Goal: Check status: Check status

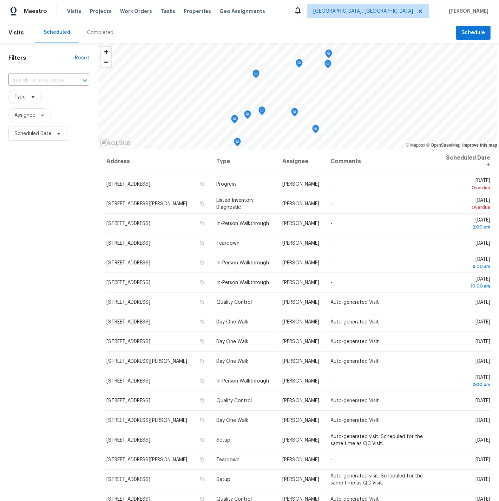
scroll to position [48, 0]
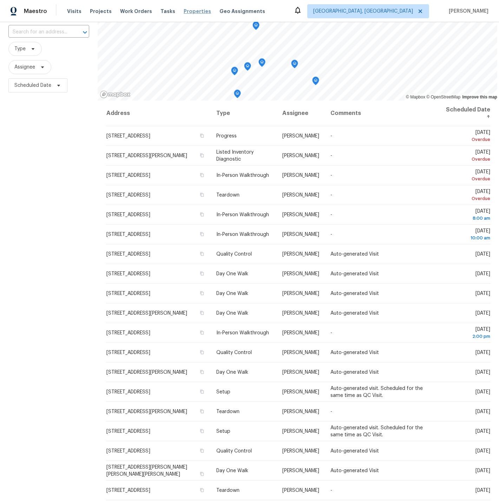
click at [187, 12] on span "Properties" at bounding box center [197, 11] width 27 height 7
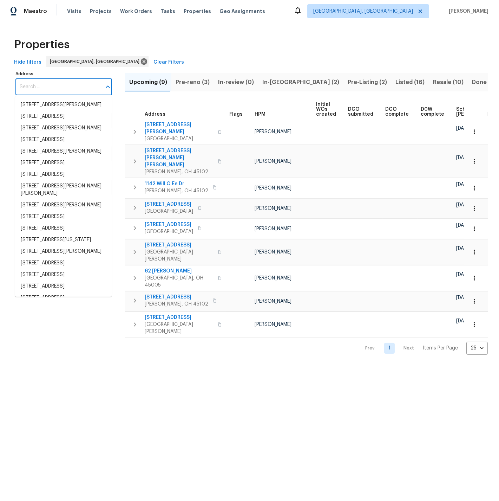
click at [36, 86] on input "Address" at bounding box center [58, 87] width 86 height 17
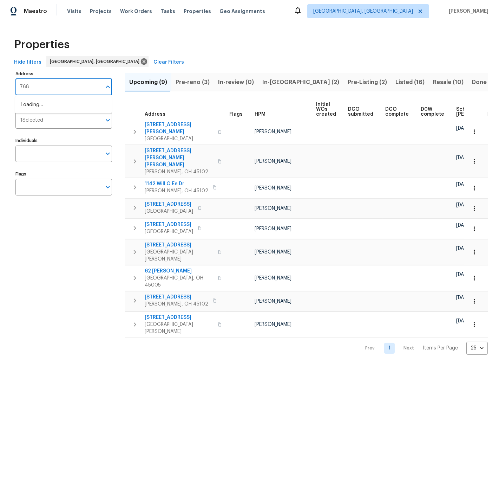
type input "7687"
click at [38, 126] on li "7687 Sycamore Woods Ln Hamilton OH 45011" at bounding box center [63, 124] width 97 height 12
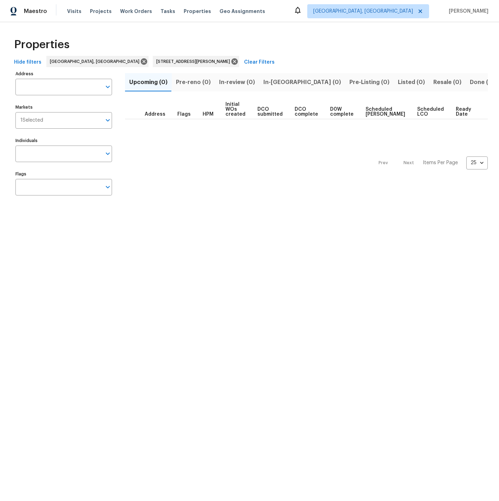
type input "7687 Sycamore Woods Ln Hamilton OH 45011"
click at [470, 83] on span "Done (1)" at bounding box center [481, 82] width 23 height 10
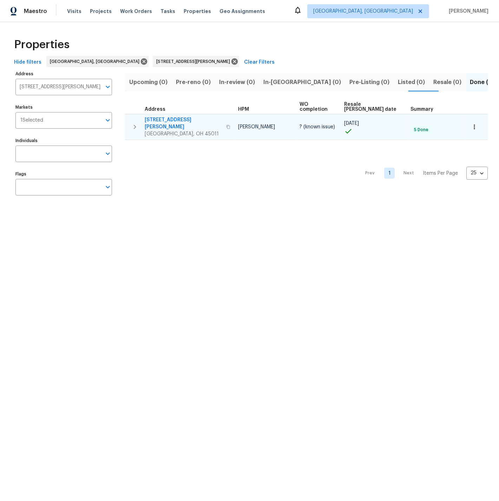
click at [163, 116] on span "[STREET_ADDRESS][PERSON_NAME]" at bounding box center [183, 123] width 77 height 14
click at [136, 123] on icon "button" at bounding box center [135, 127] width 8 height 8
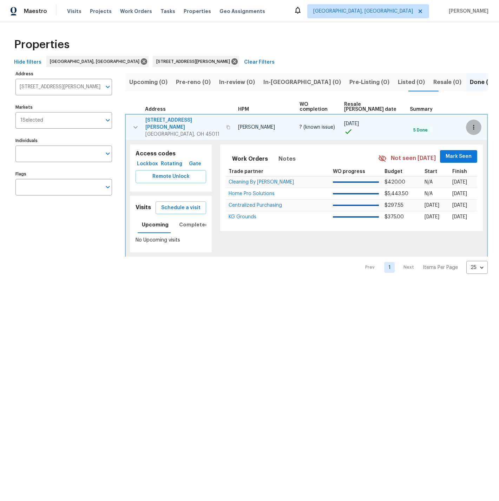
click at [473, 125] on icon "button" at bounding box center [473, 127] width 1 height 5
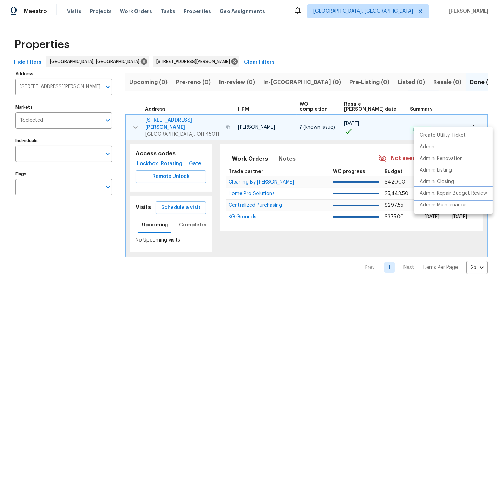
click at [447, 193] on p "Admin: Repair Budget Review" at bounding box center [453, 193] width 67 height 7
click at [190, 62] on div at bounding box center [249, 250] width 499 height 501
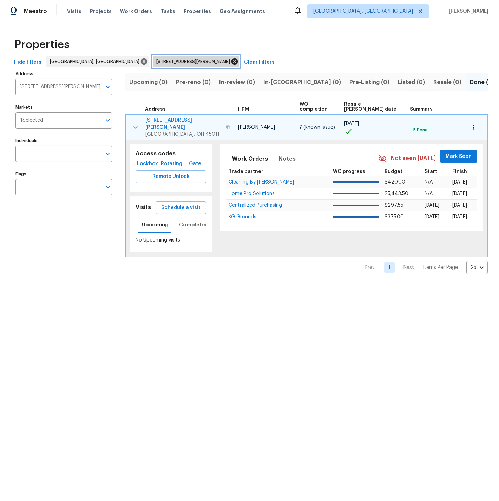
click at [231, 61] on icon at bounding box center [235, 62] width 8 height 8
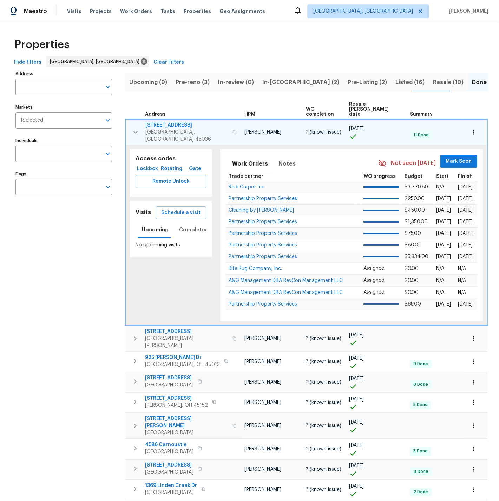
click at [45, 84] on input "Address" at bounding box center [58, 87] width 86 height 17
type input "5819"
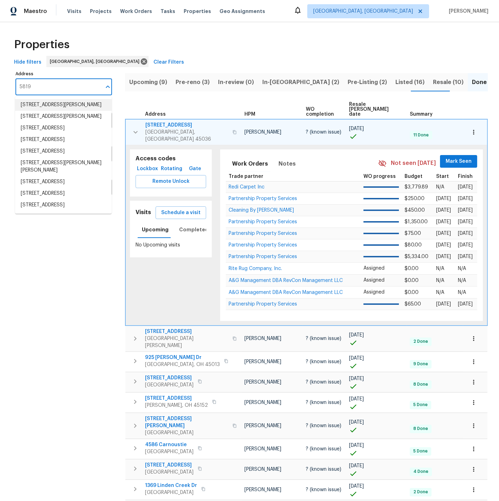
click at [45, 103] on li "5819 Deer Run Dr Mason OH 45040" at bounding box center [63, 105] width 97 height 12
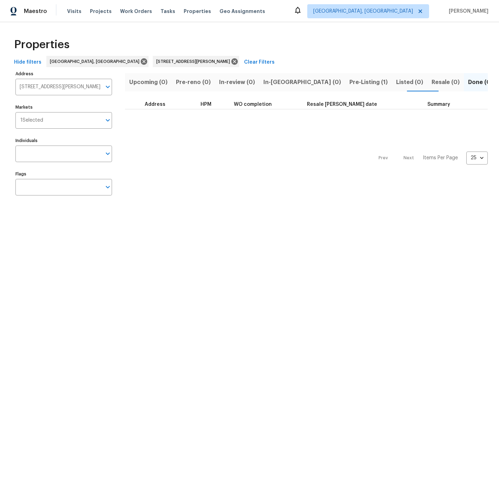
click at [350, 83] on span "Pre-Listing (1)" at bounding box center [369, 82] width 38 height 10
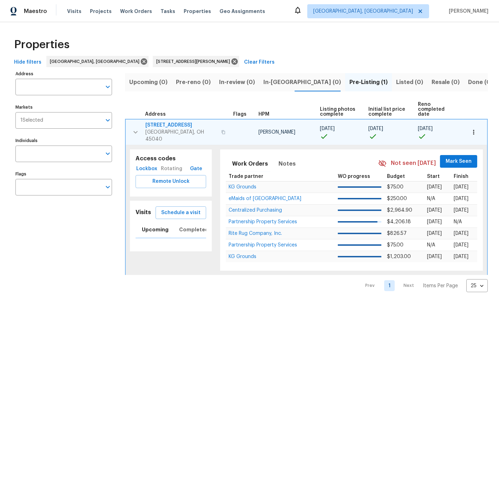
type input "5819 Deer Run Dr Mason OH 45040"
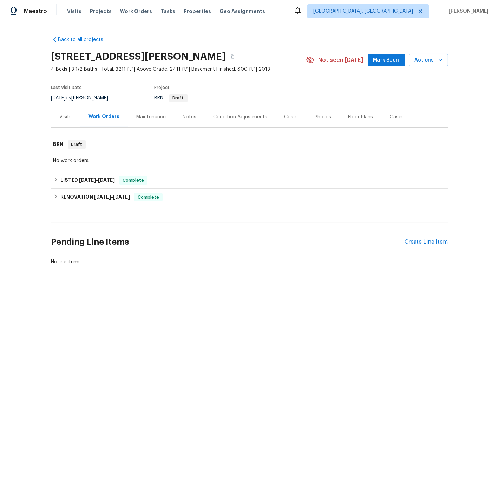
click at [65, 116] on div "Visits" at bounding box center [66, 117] width 12 height 7
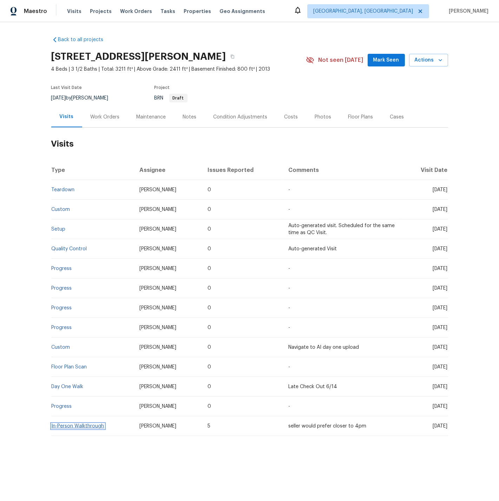
click at [82, 426] on link "In-Person Walkthrough" at bounding box center [78, 426] width 53 height 5
click at [107, 117] on div "Work Orders" at bounding box center [105, 117] width 29 height 7
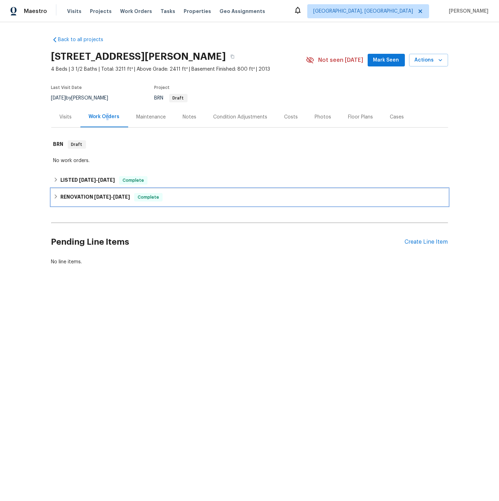
click at [77, 196] on h6 "RENOVATION 6/16/25 - 6/24/25" at bounding box center [95, 197] width 70 height 8
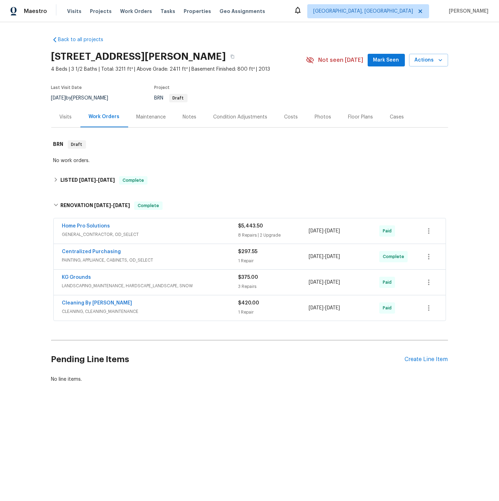
click at [118, 228] on div "Home Pro Solutions" at bounding box center [150, 227] width 176 height 8
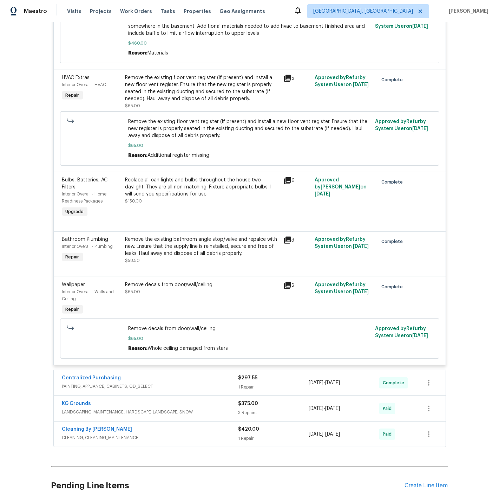
scroll to position [699, 0]
click at [181, 250] on div "Remove the existing bathroom angle stop/valve and repalce with new. Ensure that…" at bounding box center [202, 245] width 154 height 21
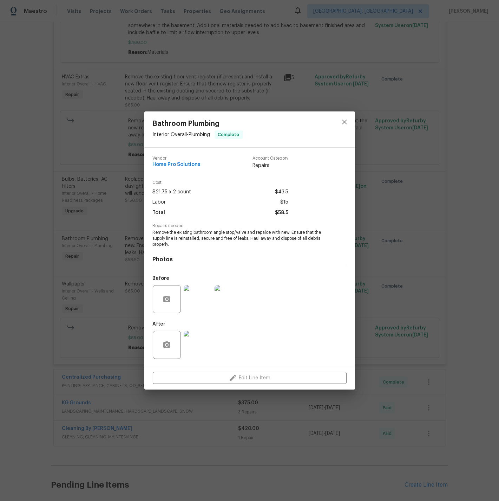
click at [199, 298] on img at bounding box center [198, 299] width 28 height 28
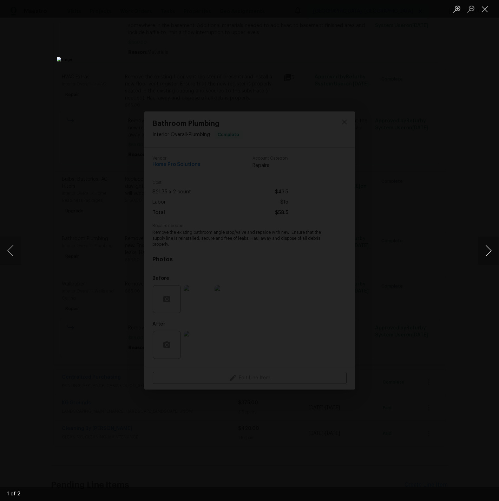
click at [449, 251] on button "Next image" at bounding box center [488, 251] width 21 height 28
click at [449, 8] on button "Close lightbox" at bounding box center [485, 9] width 14 height 12
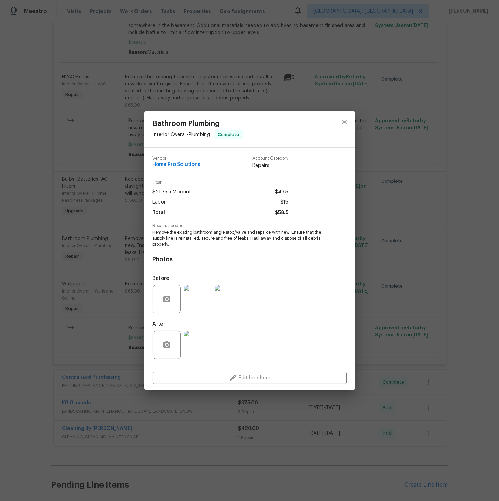
click at [199, 340] on img at bounding box center [198, 345] width 28 height 28
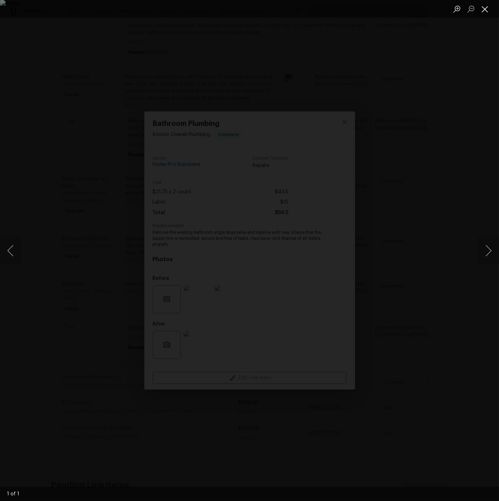
click at [449, 8] on button "Close lightbox" at bounding box center [485, 9] width 14 height 12
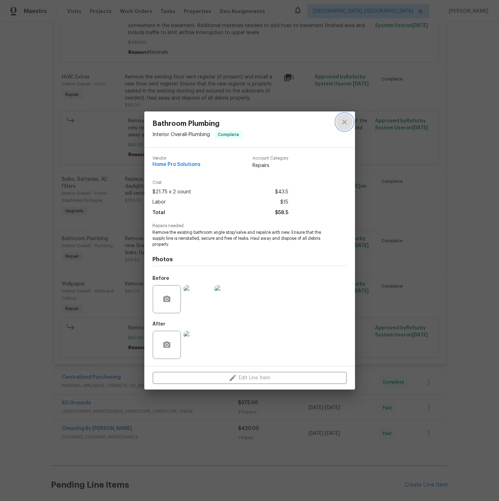
click at [346, 120] on icon "close" at bounding box center [345, 122] width 8 height 8
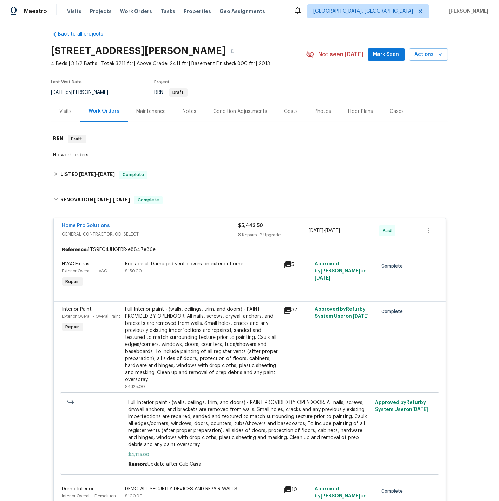
scroll to position [0, 0]
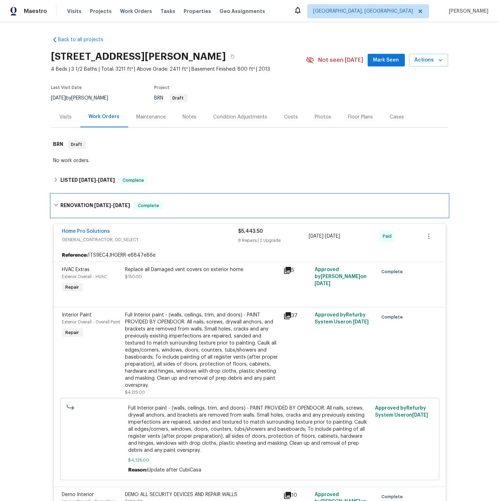
click at [55, 205] on icon at bounding box center [55, 204] width 5 height 5
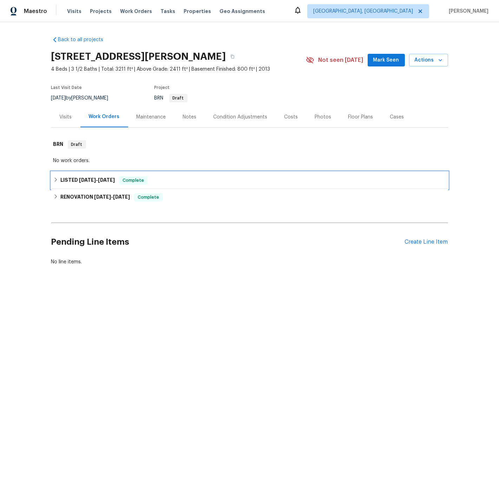
click at [54, 179] on icon at bounding box center [55, 179] width 5 height 5
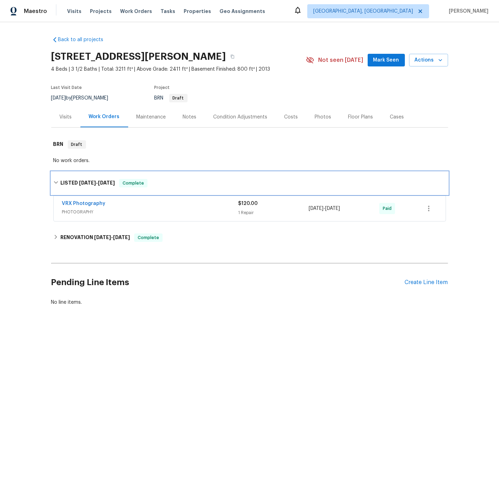
click at [54, 179] on div "LISTED 6/17/25 - 6/26/25 Complete" at bounding box center [249, 183] width 393 height 8
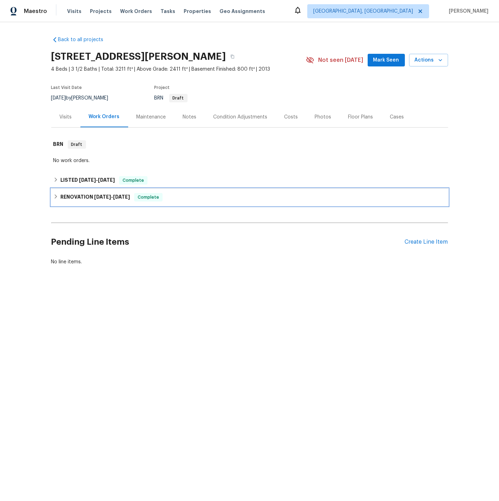
click at [56, 196] on icon at bounding box center [55, 196] width 5 height 5
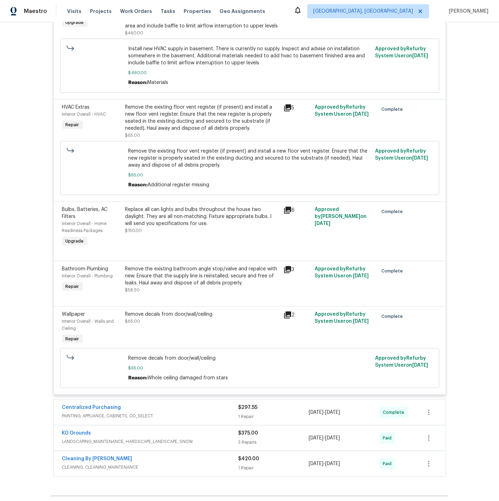
scroll to position [719, 0]
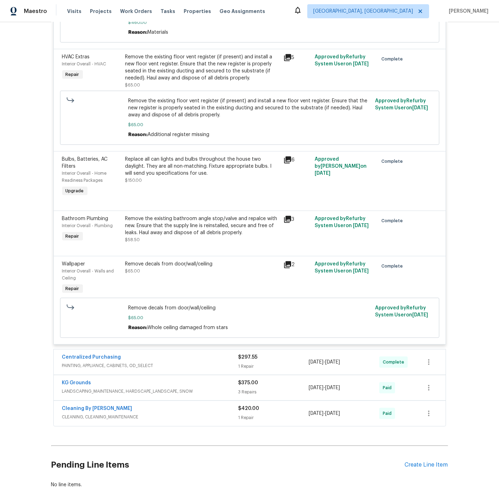
click at [180, 230] on div "Remove the existing bathroom angle stop/valve and repalce with new. Ensure that…" at bounding box center [202, 225] width 154 height 21
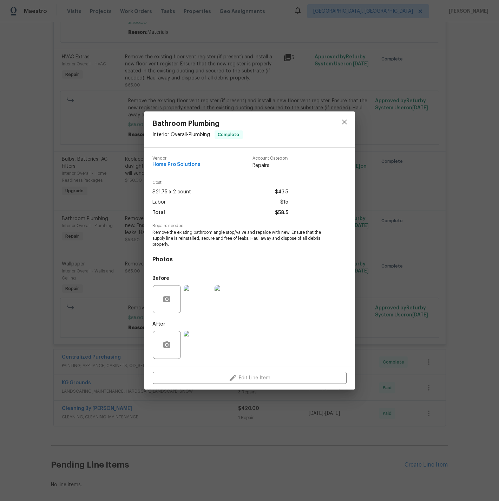
click at [199, 304] on img at bounding box center [198, 299] width 28 height 28
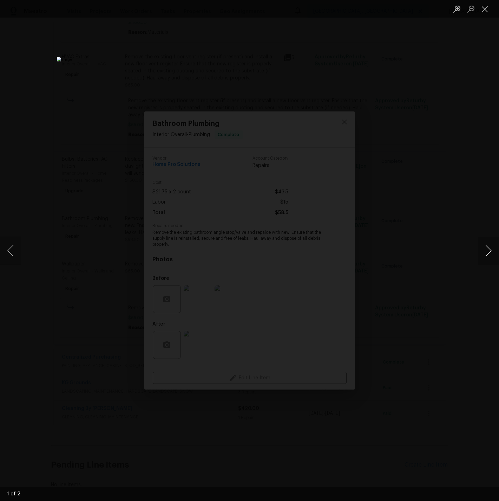
click at [449, 251] on button "Next image" at bounding box center [488, 251] width 21 height 28
click at [449, 8] on button "Close lightbox" at bounding box center [485, 9] width 14 height 12
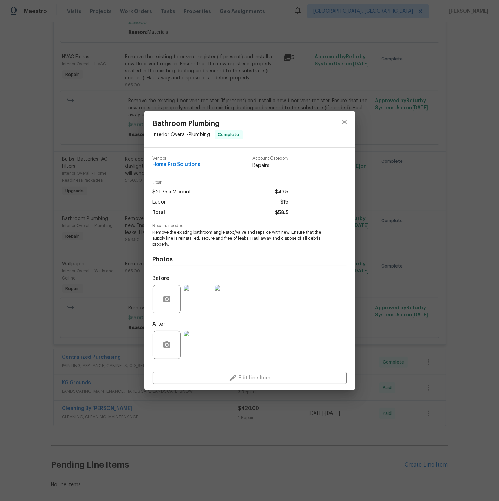
click at [201, 344] on img at bounding box center [198, 345] width 28 height 28
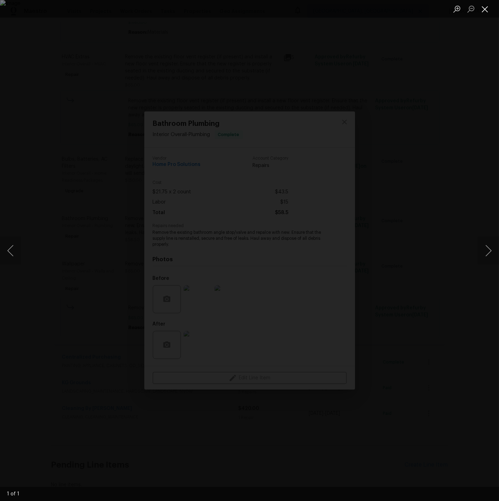
click at [449, 6] on button "Close lightbox" at bounding box center [485, 9] width 14 height 12
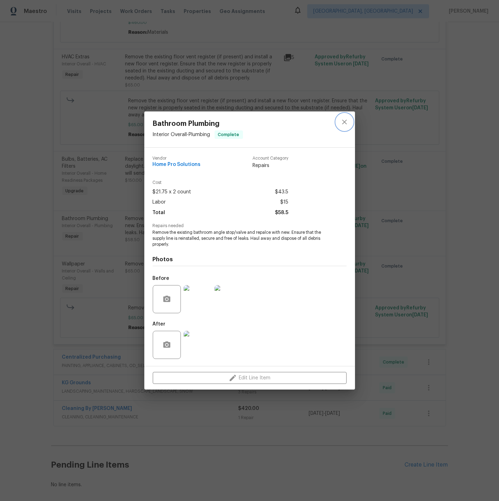
click at [347, 122] on icon "close" at bounding box center [345, 122] width 8 height 8
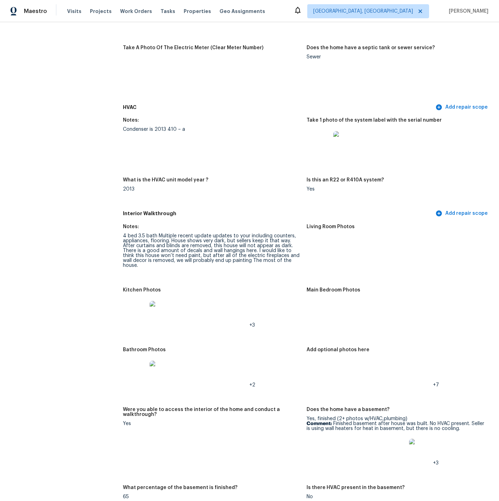
scroll to position [610, 0]
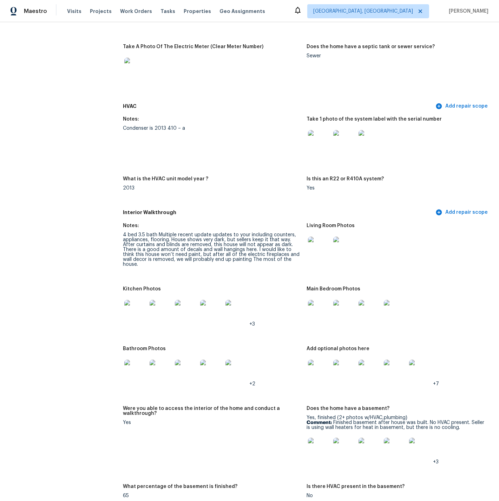
click at [139, 360] on img at bounding box center [135, 371] width 22 height 22
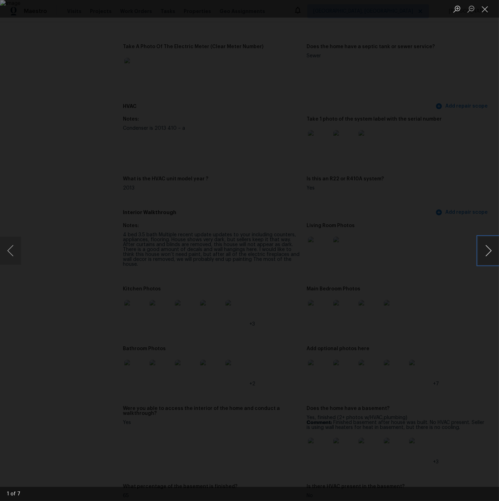
click at [487, 250] on button "Next image" at bounding box center [488, 251] width 21 height 28
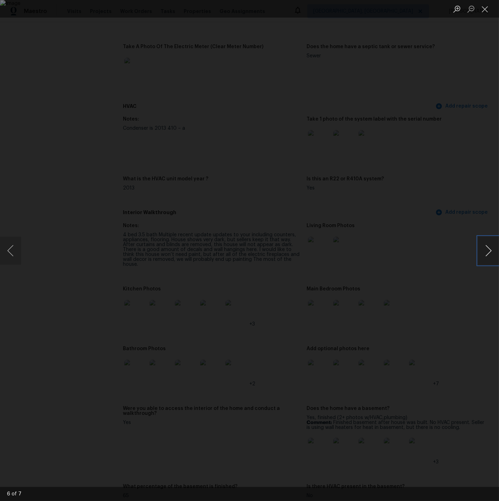
click at [487, 250] on button "Next image" at bounding box center [488, 251] width 21 height 28
click at [487, 10] on button "Close lightbox" at bounding box center [485, 9] width 14 height 12
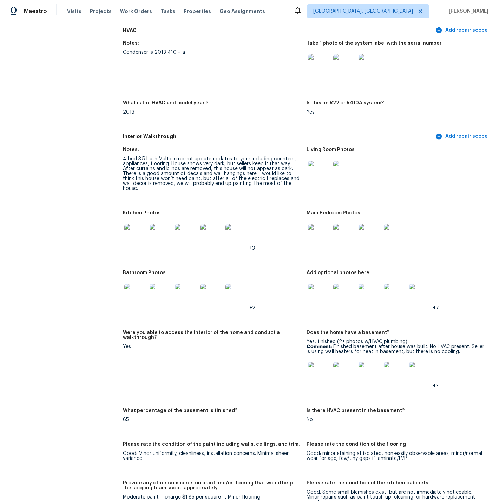
scroll to position [691, 0]
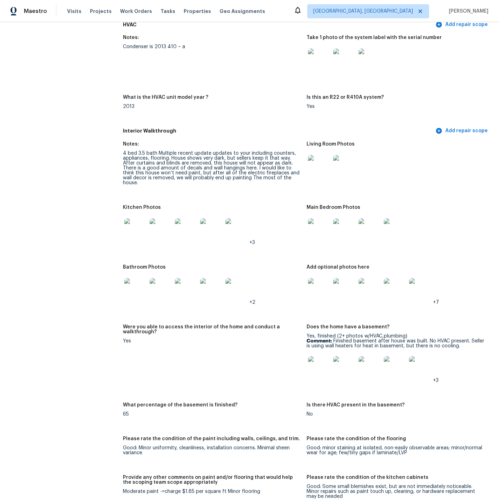
click at [323, 356] on img at bounding box center [319, 367] width 22 height 22
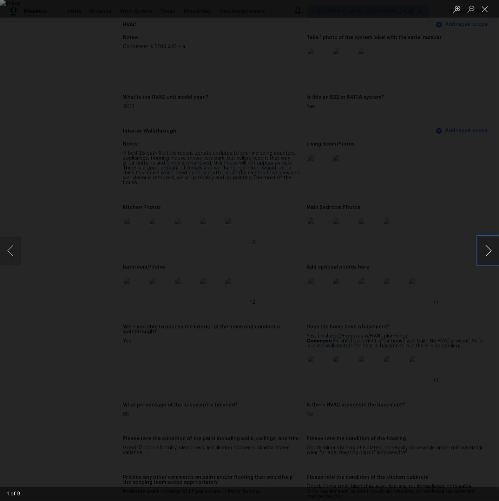
click at [491, 250] on button "Next image" at bounding box center [488, 251] width 21 height 28
click at [12, 254] on button "Previous image" at bounding box center [10, 251] width 21 height 28
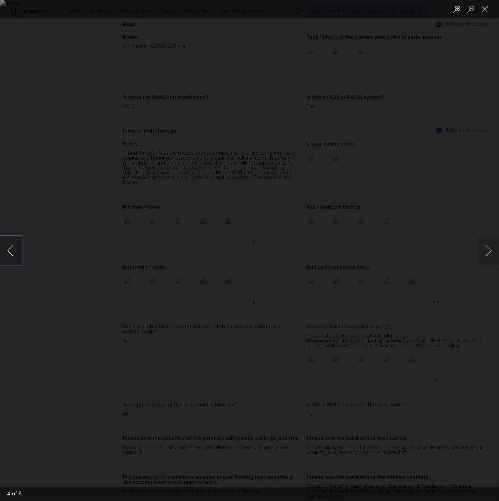
click at [12, 254] on button "Previous image" at bounding box center [10, 251] width 21 height 28
click at [489, 249] on button "Next image" at bounding box center [488, 251] width 21 height 28
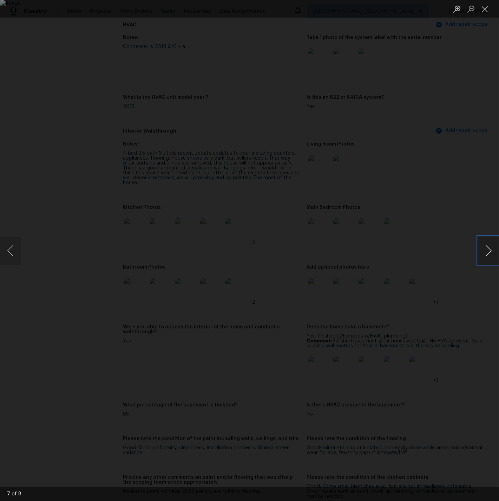
click at [489, 249] on button "Next image" at bounding box center [488, 251] width 21 height 28
click at [483, 8] on button "Close lightbox" at bounding box center [485, 9] width 14 height 12
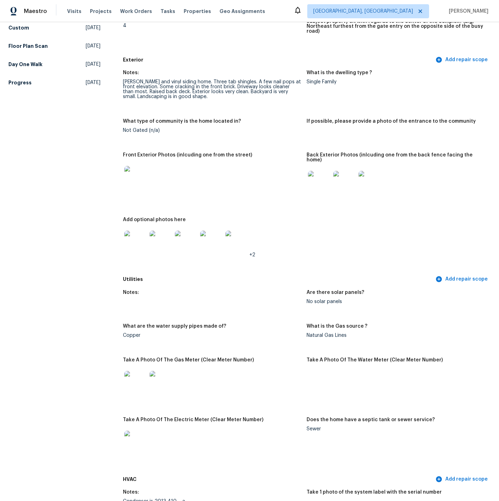
scroll to position [0, 0]
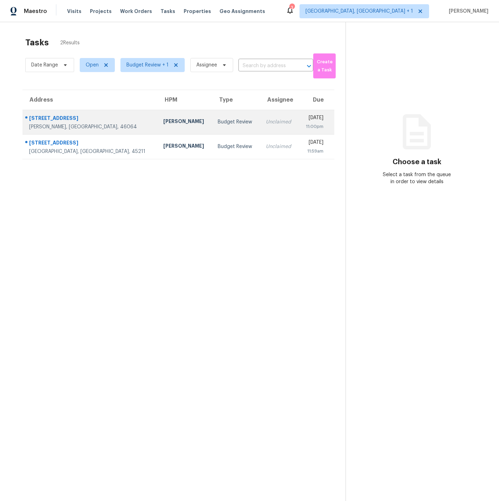
click at [96, 126] on td "[STREET_ADDRESS][PERSON_NAME]" at bounding box center [89, 122] width 135 height 25
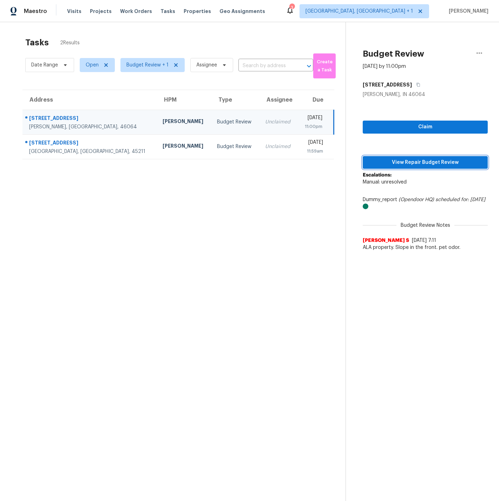
click at [426, 162] on span "View Repair Budget Review" at bounding box center [426, 162] width 114 height 9
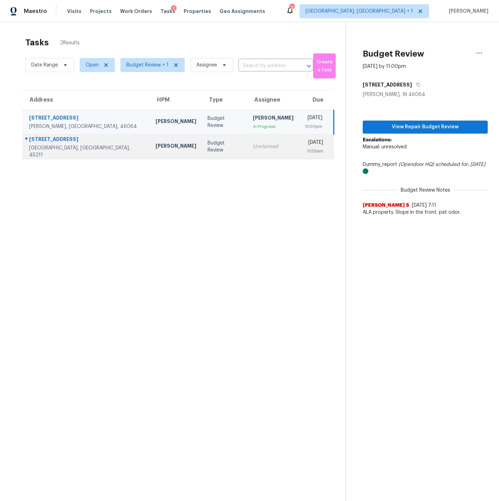
click at [87, 144] on div "[STREET_ADDRESS]" at bounding box center [86, 140] width 115 height 9
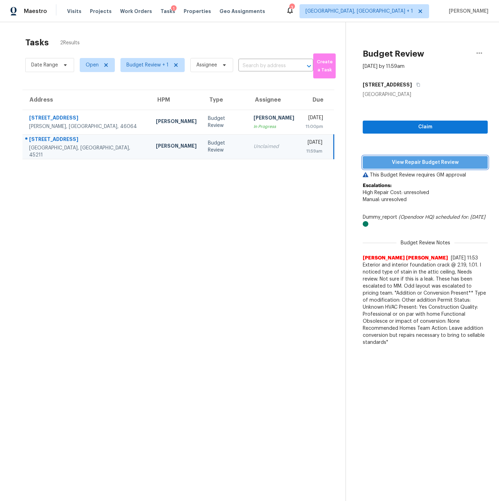
click at [416, 162] on span "View Repair Budget Review" at bounding box center [426, 162] width 114 height 9
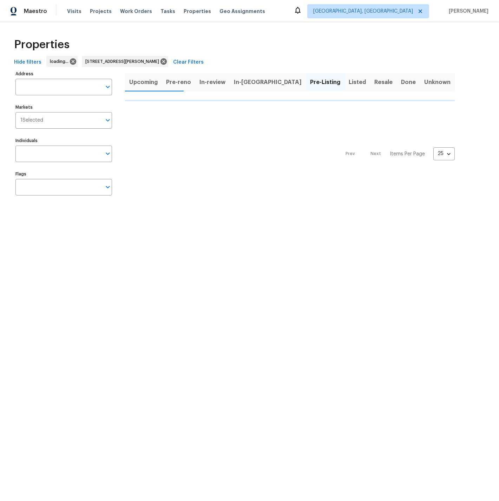
type input "[STREET_ADDRESS][PERSON_NAME]"
